Goal: Task Accomplishment & Management: Complete application form

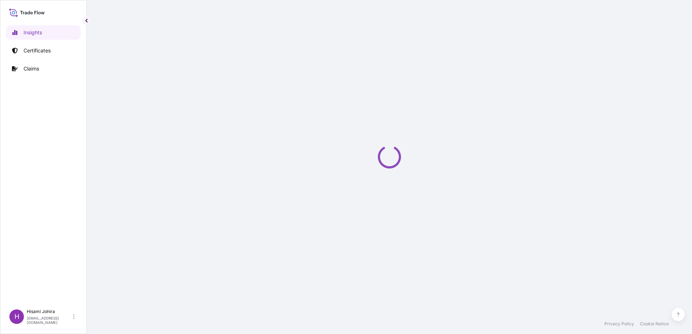
select select "2025"
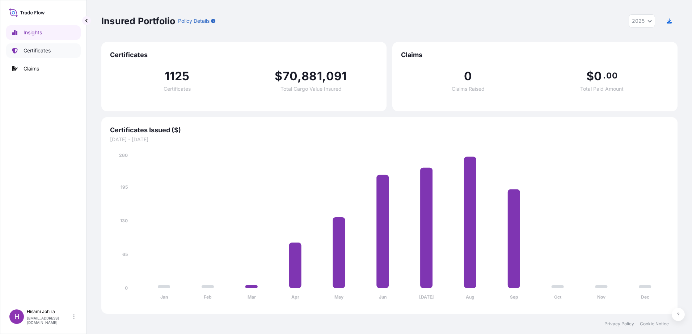
click at [52, 48] on link "Certificates" at bounding box center [43, 50] width 75 height 14
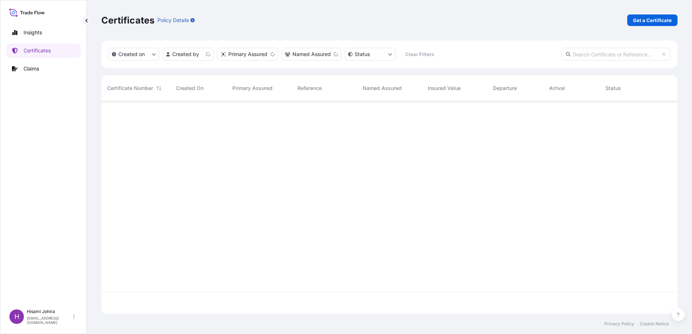
scroll to position [211, 571]
click at [641, 22] on p "Get a Certificate" at bounding box center [652, 20] width 39 height 7
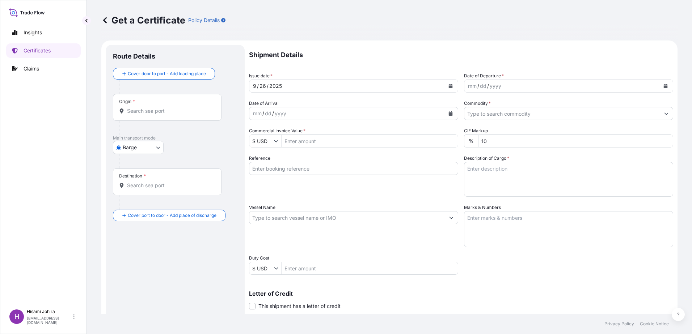
click at [143, 152] on body "Insights Certificates Claims H [PERSON_NAME] [PERSON_NAME][EMAIL_ADDRESS][DOMAI…" at bounding box center [346, 167] width 692 height 334
click at [143, 164] on div "Air" at bounding box center [139, 166] width 46 height 13
select select "Air"
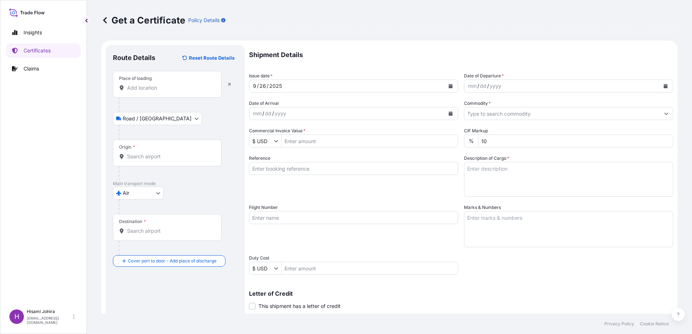
click at [144, 90] on input "Place of loading" at bounding box center [169, 87] width 85 height 7
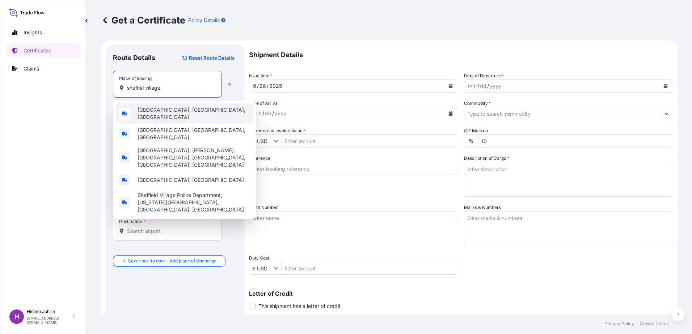
click at [157, 113] on span "[GEOGRAPHIC_DATA], [GEOGRAPHIC_DATA], [GEOGRAPHIC_DATA]" at bounding box center [194, 113] width 113 height 14
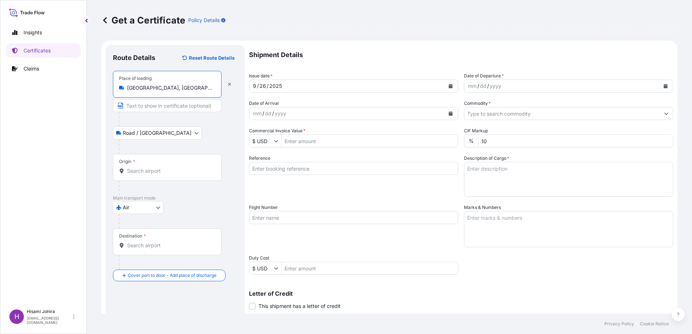
type input "[GEOGRAPHIC_DATA], [GEOGRAPHIC_DATA], [GEOGRAPHIC_DATA]"
click at [172, 167] on div "Origin *" at bounding box center [167, 167] width 109 height 27
click at [172, 168] on input "Origin *" at bounding box center [169, 171] width 85 height 7
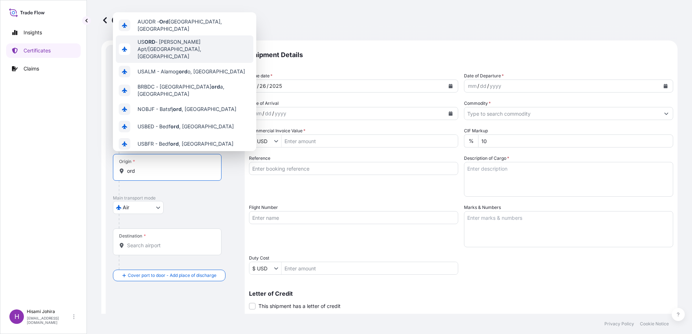
click at [190, 40] on span "US [PERSON_NAME] Apt/[GEOGRAPHIC_DATA], [GEOGRAPHIC_DATA]" at bounding box center [194, 49] width 113 height 22
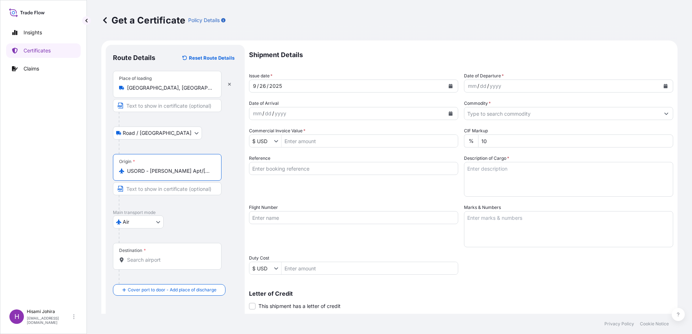
type input "USORD - [PERSON_NAME] Apt/[GEOGRAPHIC_DATA], [GEOGRAPHIC_DATA]"
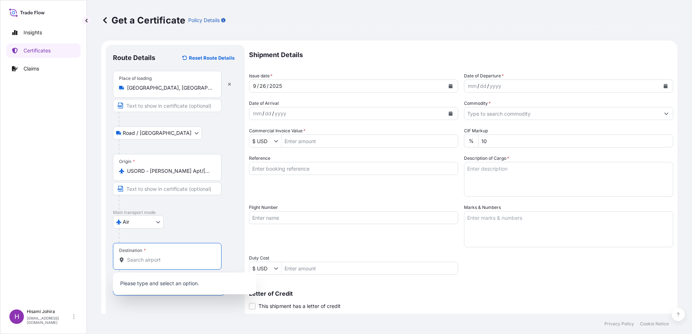
click at [161, 263] on input "Destination *" at bounding box center [169, 260] width 85 height 7
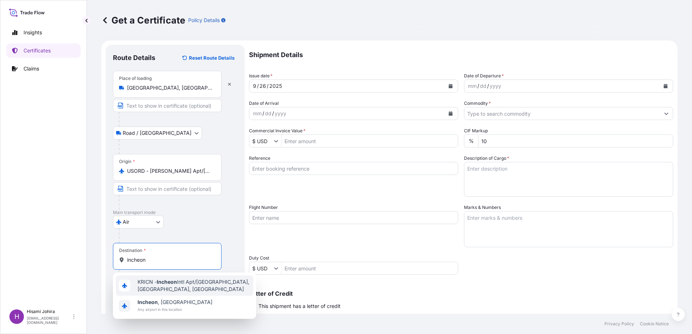
click at [197, 287] on span "KRICN - Incheon Intl Apt/[GEOGRAPHIC_DATA], [GEOGRAPHIC_DATA], [GEOGRAPHIC_DATA]" at bounding box center [194, 286] width 113 height 14
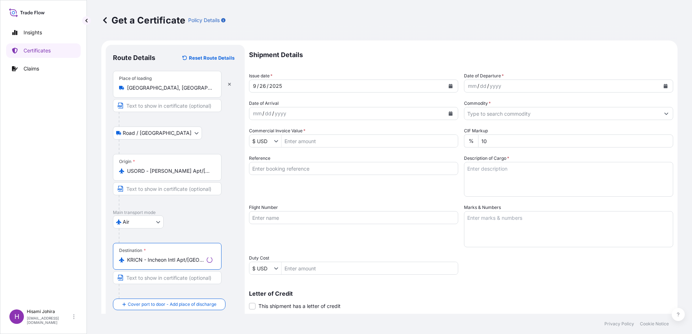
type input "KRICN - Incheon Intl Apt/[GEOGRAPHIC_DATA], [GEOGRAPHIC_DATA], [GEOGRAPHIC_DATA]"
click at [234, 257] on div "Destination * KRICN - Incheon Intl Apt/[GEOGRAPHIC_DATA], [GEOGRAPHIC_DATA], [G…" at bounding box center [175, 271] width 124 height 56
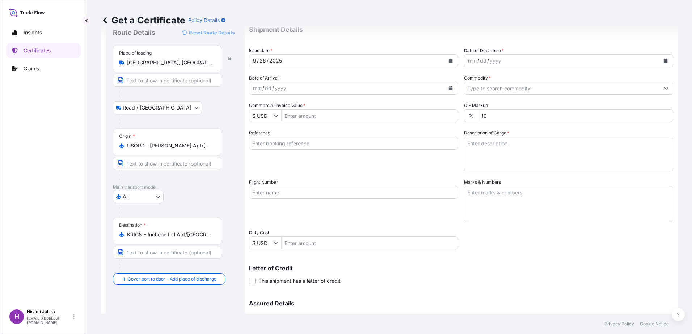
scroll to position [36, 0]
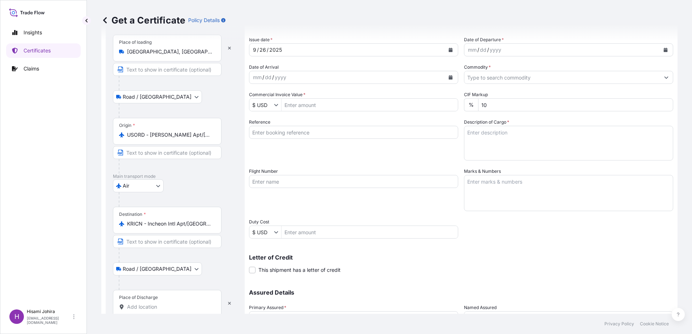
click at [156, 311] on div "Place of Discharge" at bounding box center [167, 303] width 109 height 27
click at [156, 311] on input "Place of Discharge" at bounding box center [169, 307] width 85 height 7
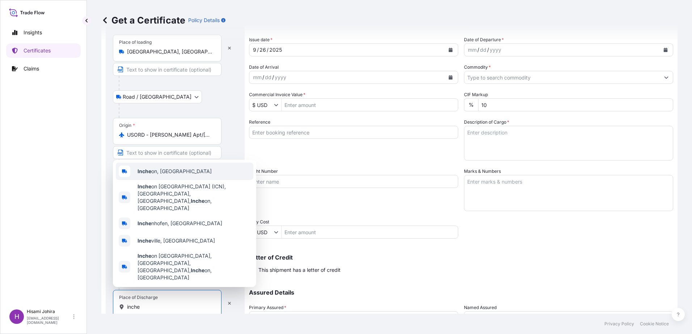
click at [174, 175] on span "Inche on, [GEOGRAPHIC_DATA]" at bounding box center [175, 171] width 74 height 7
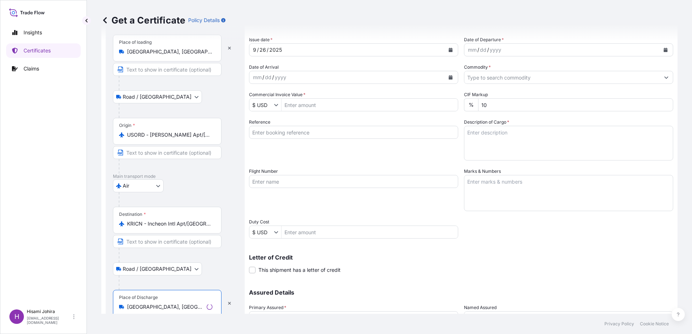
type input "[GEOGRAPHIC_DATA], [GEOGRAPHIC_DATA]"
click at [220, 272] on div "Road / [GEOGRAPHIC_DATA] / Inland" at bounding box center [175, 269] width 124 height 13
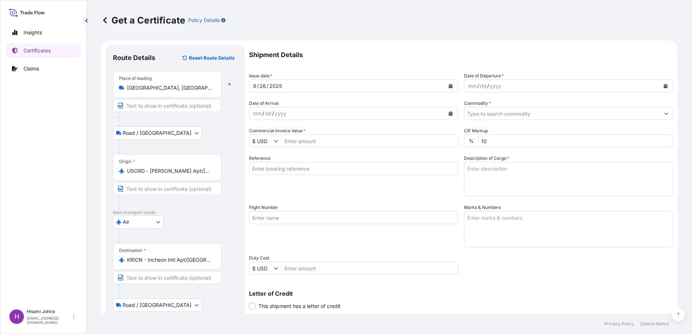
click at [664, 86] on icon "Calendar" at bounding box center [666, 86] width 4 height 4
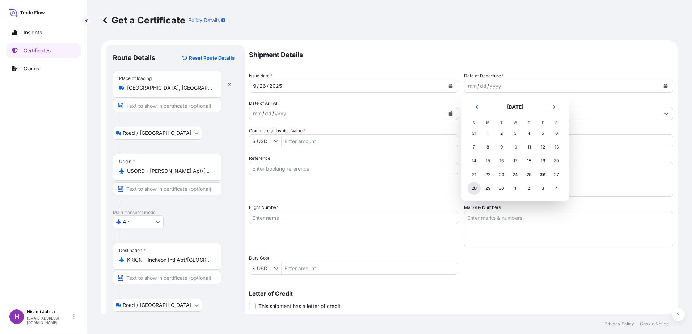
click at [478, 191] on div "28" at bounding box center [474, 188] width 13 height 13
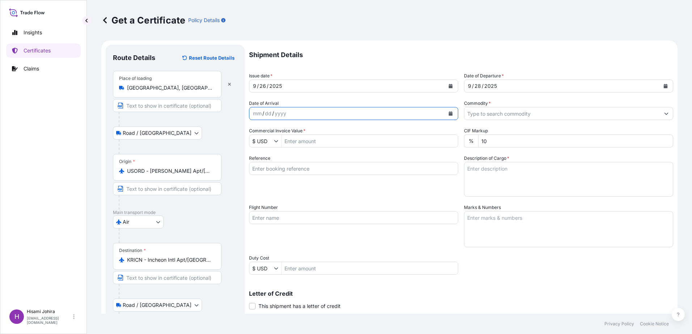
click at [449, 115] on icon "Calendar" at bounding box center [451, 113] width 4 height 4
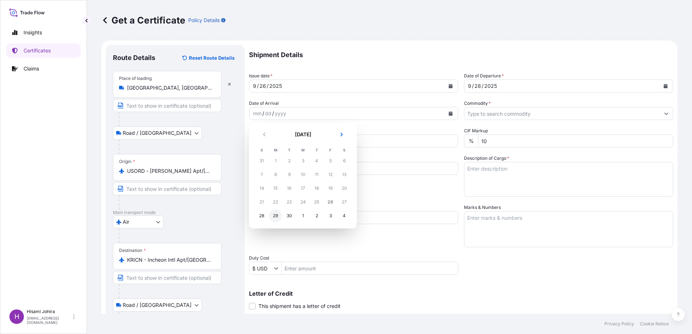
click at [271, 215] on div "29" at bounding box center [275, 216] width 13 height 13
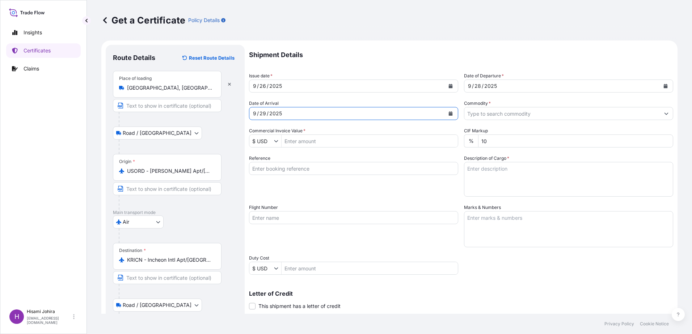
click at [525, 117] on input "Commodity *" at bounding box center [561, 113] width 195 height 13
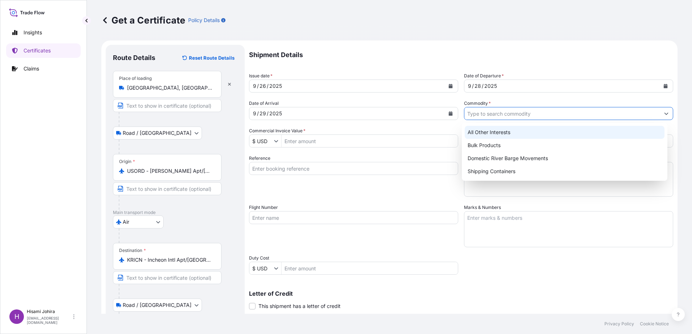
click at [505, 130] on div "All Other Interests" at bounding box center [565, 132] width 200 height 13
type input "All Other Interests"
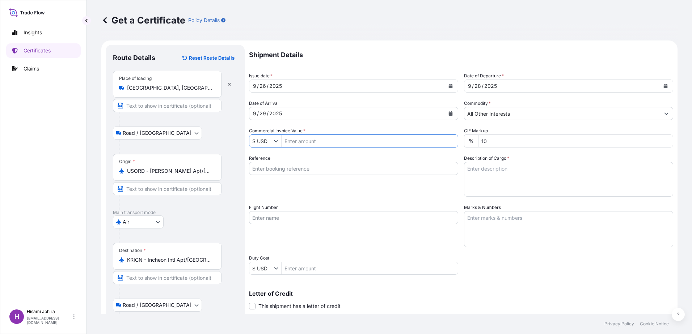
click at [331, 143] on input "Commercial Invoice Value *" at bounding box center [370, 141] width 176 height 13
type input "1,404.18"
click at [683, 158] on div "Get a Certificate Policy Details Route Details Reset Route Details Place of loa…" at bounding box center [389, 157] width 605 height 314
click at [501, 175] on textarea "Description of Cargo *" at bounding box center [568, 179] width 209 height 35
paste textarea "NON-HAZ POLYMERS"
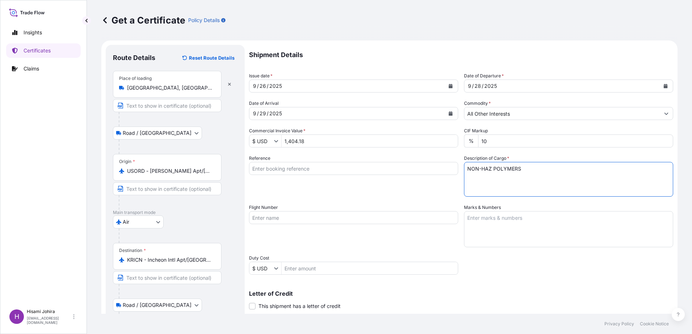
type textarea "NON-HAZ POLYMERS"
click at [292, 183] on div "Reference" at bounding box center [353, 176] width 209 height 42
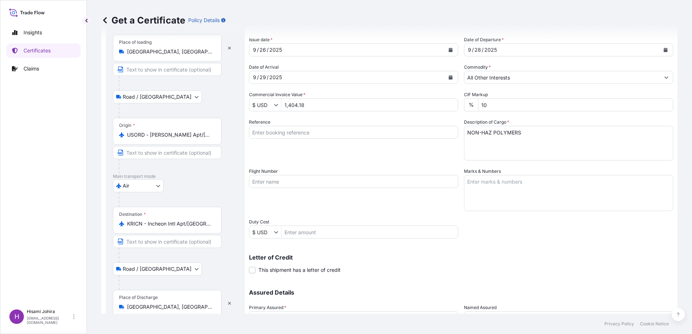
click at [519, 135] on textarea "NON-HAZ POLYMERS" at bounding box center [568, 143] width 209 height 35
drag, startPoint x: 526, startPoint y: 135, endPoint x: 411, endPoint y: 129, distance: 114.5
click at [411, 129] on div "Shipment Details Issue date * [DATE] Date of Departure * [DATE] Date of Arrival…" at bounding box center [461, 181] width 424 height 345
click at [485, 142] on textarea "Description of Cargo *" at bounding box center [568, 143] width 209 height 35
paste textarea "PELLETHANE® 2363-90A NAT PELLETHANE® 2363-55DE NAT PELLETHANE® 2363-80A NAT PEL…"
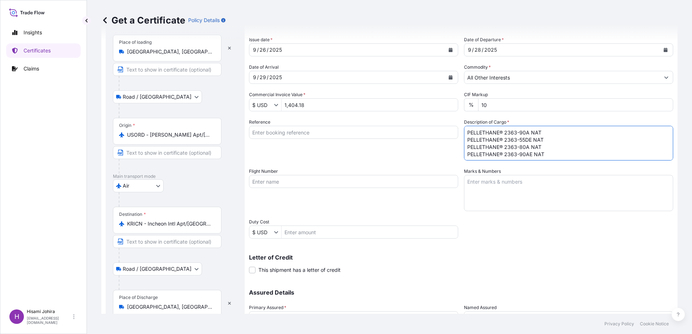
scroll to position [1, 0]
click at [499, 131] on textarea "PELLETHANE® 2363-90A NAT PELLETHANE® 2363-55DE NAT PELLETHANE® 2363-80A NAT PEL…" at bounding box center [568, 143] width 209 height 35
type textarea "PELLETHANE(R) 2363-90A [PERSON_NAME](R) 2363-55DE [PERSON_NAME](R) 2363-80A [PE…"
click at [386, 159] on div "Reference" at bounding box center [353, 140] width 209 height 42
click at [320, 131] on input "Reference" at bounding box center [353, 132] width 209 height 13
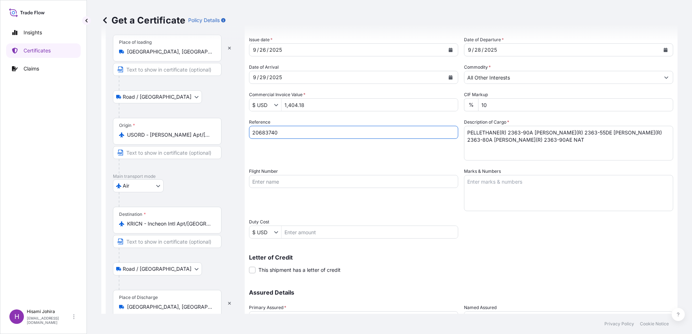
type input "20683740"
click at [409, 159] on div "Reference 20683740" at bounding box center [353, 140] width 209 height 42
click at [276, 181] on input "Flight Number" at bounding box center [353, 181] width 209 height 13
click at [419, 204] on div "Flight Number KE0260" at bounding box center [353, 189] width 209 height 43
click at [260, 182] on input "KE0260" at bounding box center [353, 181] width 209 height 13
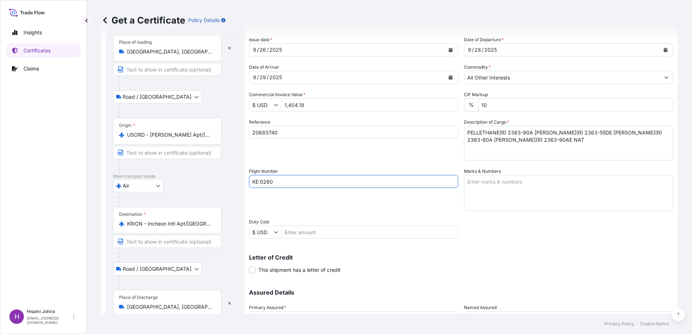
type input "KE 0260"
click at [292, 207] on div "Flight Number KE 0260" at bounding box center [353, 189] width 209 height 43
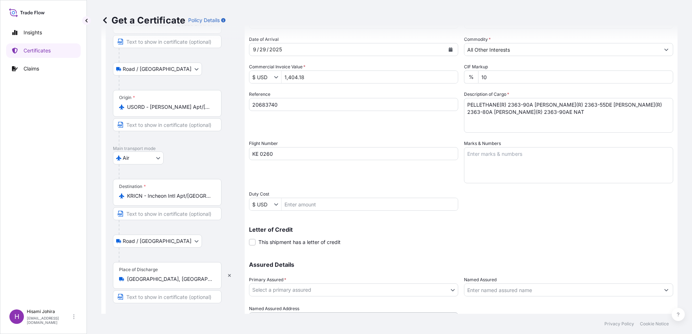
scroll to position [100, 0]
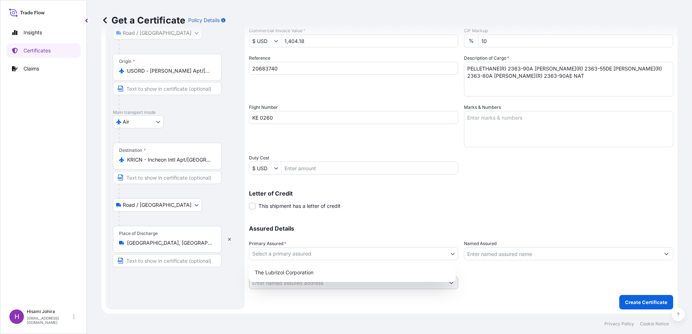
click at [324, 254] on body "Insights Certificates Claims H [PERSON_NAME] [PERSON_NAME][EMAIL_ADDRESS][DOMAI…" at bounding box center [346, 167] width 692 height 334
click at [321, 275] on div "The Lubrizol Corporation" at bounding box center [352, 272] width 201 height 13
select select "31566"
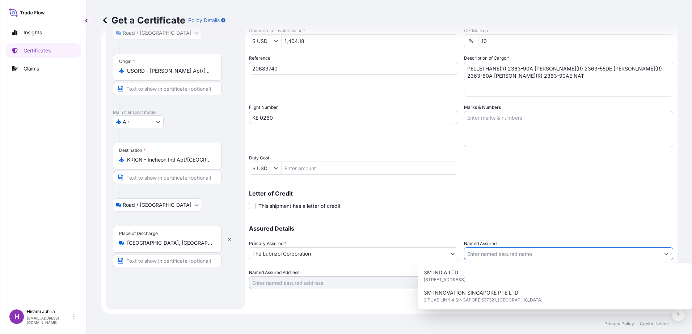
click at [499, 250] on input "Named Assured" at bounding box center [561, 254] width 195 height 13
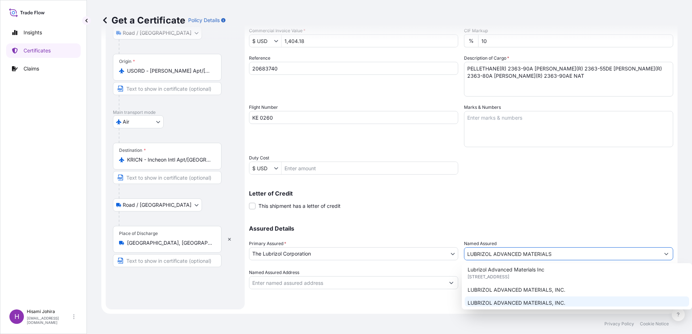
scroll to position [184, 0]
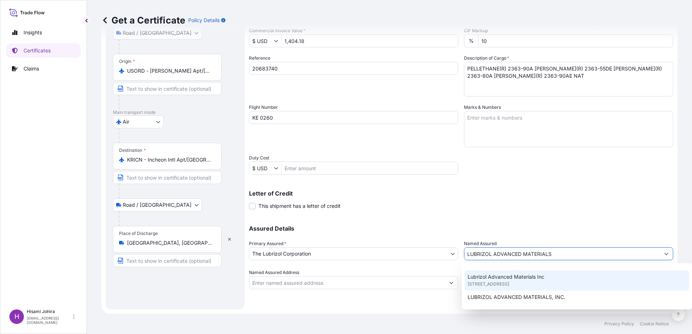
click at [509, 285] on span "[STREET_ADDRESS]" at bounding box center [489, 284] width 42 height 7
type input "Lubrizol Advanced Materials Inc"
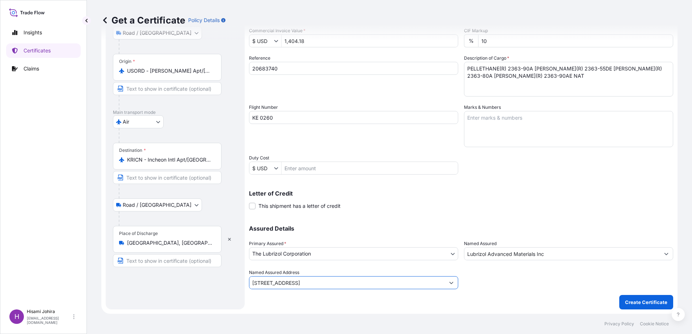
click at [290, 284] on input "[STREET_ADDRESS]" at bounding box center [346, 282] width 195 height 13
type input "[STREET_ADDRESS]"
click at [461, 303] on div "Shipment Details Issue date * [DATE] Date of Departure * [DATE] Date of Arrival…" at bounding box center [461, 127] width 424 height 365
click at [449, 283] on icon "Show suggestions" at bounding box center [451, 283] width 4 height 4
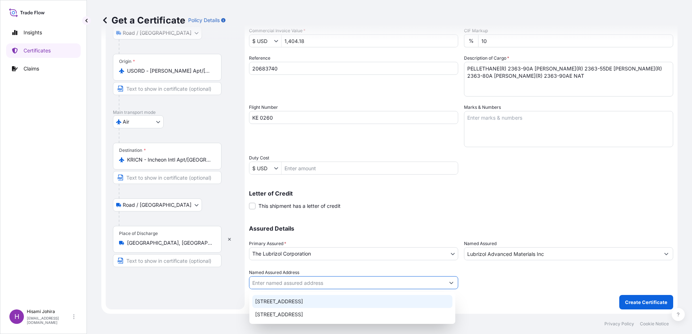
click at [664, 253] on icon "Show suggestions" at bounding box center [666, 254] width 4 height 4
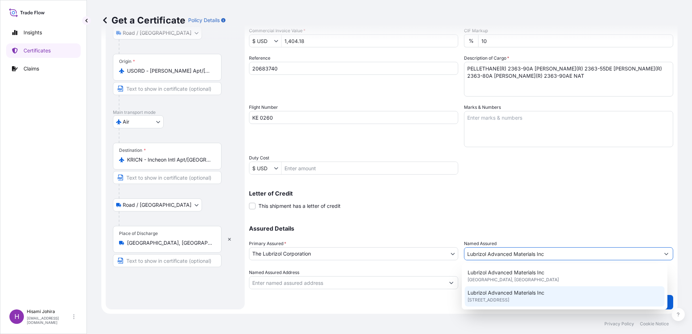
click at [535, 305] on div "Lubrizol Advanced Materials Inc [STREET_ADDRESS]" at bounding box center [565, 297] width 200 height 20
type input "[STREET_ADDRESS]"
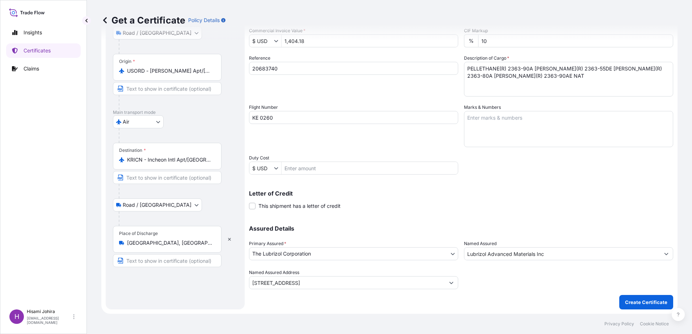
click at [528, 305] on div "Shipment Details Issue date * [DATE] Date of Departure * [DATE] Date of Arrival…" at bounding box center [461, 127] width 424 height 365
click at [628, 305] on p "Create Certificate" at bounding box center [646, 302] width 42 height 7
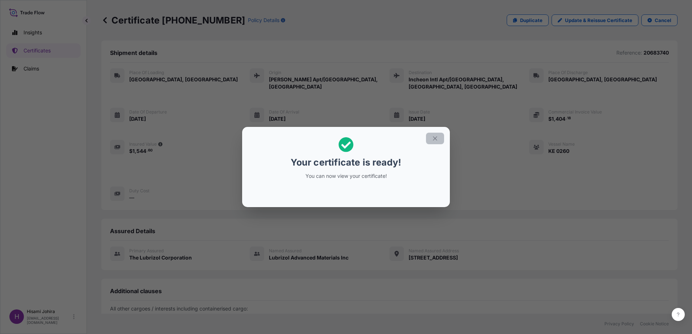
click at [434, 141] on icon "button" at bounding box center [435, 138] width 7 height 7
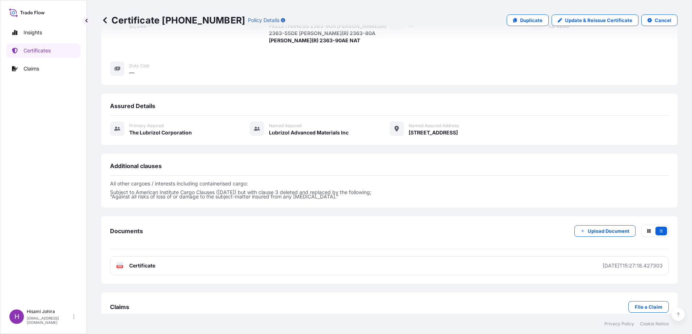
scroll to position [140, 0]
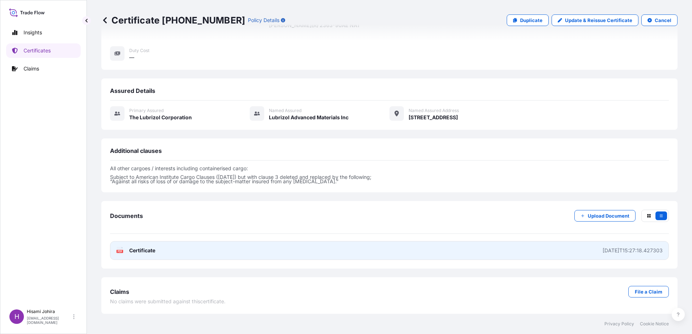
click at [143, 250] on span "Certificate" at bounding box center [142, 250] width 26 height 7
